Goal: Task Accomplishment & Management: Use online tool/utility

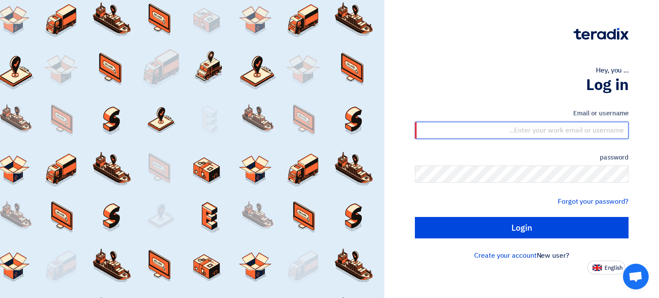
type input "[EMAIL_ADDRESS][DOMAIN_NAME]"
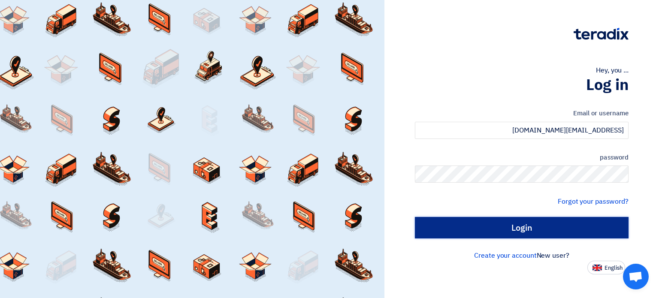
click at [537, 230] on input "Login" at bounding box center [522, 227] width 214 height 21
type input "Sign in"
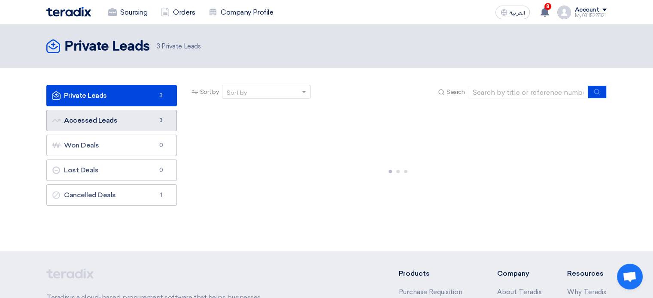
click at [129, 121] on link "Accessed Leads Accessed Leads 3" at bounding box center [111, 120] width 130 height 21
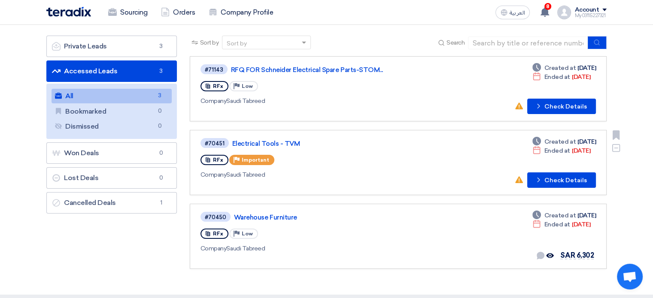
scroll to position [86, 0]
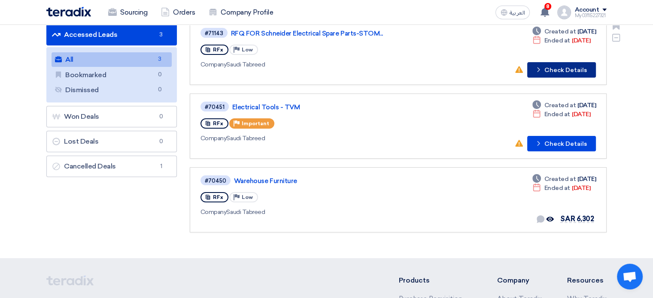
click at [556, 64] on button "Check details Check Details" at bounding box center [561, 69] width 69 height 15
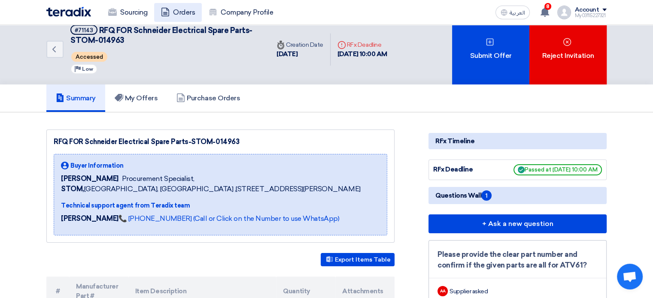
scroll to position [0, 0]
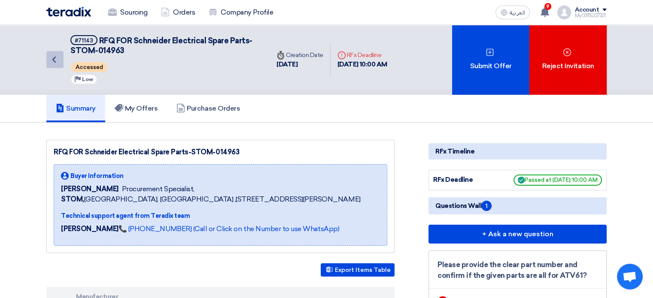
click at [49, 61] on icon "Back" at bounding box center [54, 60] width 10 height 10
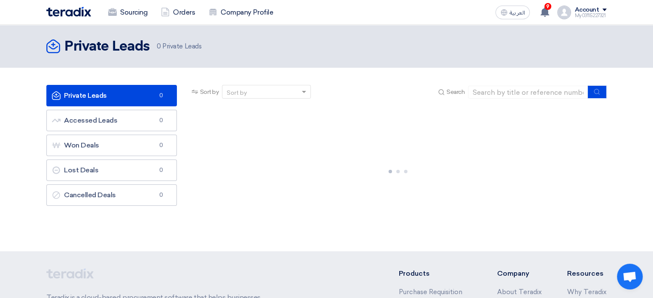
click at [108, 94] on link "Private Leads Private Leads 0" at bounding box center [111, 95] width 130 height 21
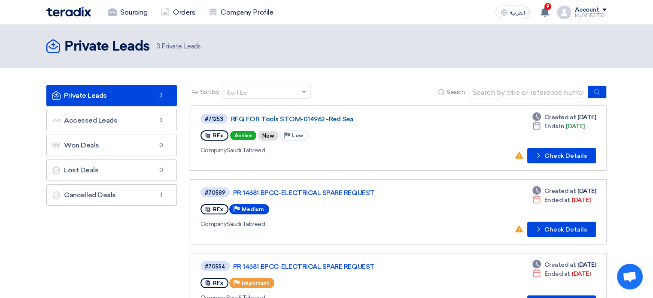
click at [314, 115] on link "RFQ FOR Tools STOM-014962 -Red Sea" at bounding box center [338, 119] width 215 height 8
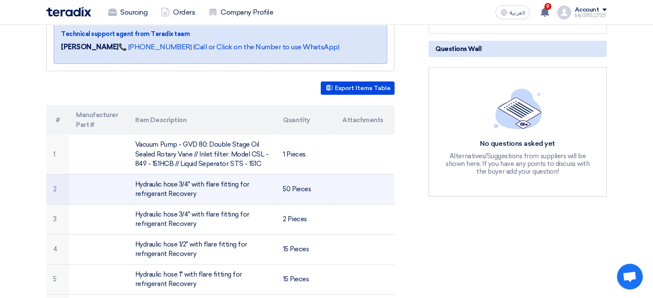
scroll to position [215, 0]
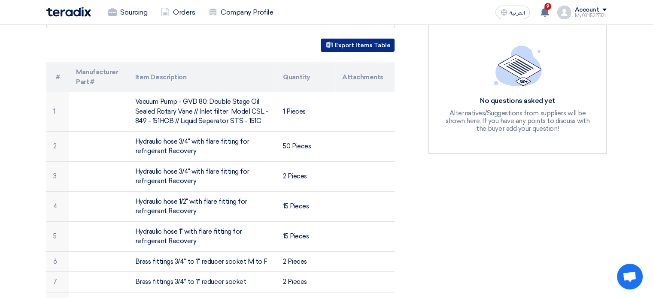
click at [334, 46] on button "Export Items Table" at bounding box center [358, 45] width 74 height 13
